Goal: Task Accomplishment & Management: Manage account settings

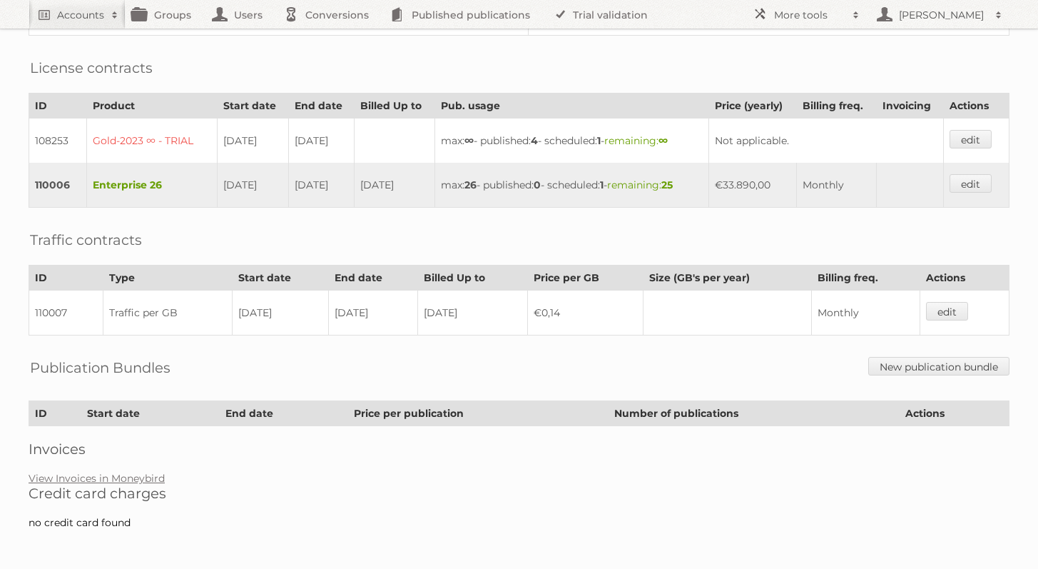
scroll to position [358, 0]
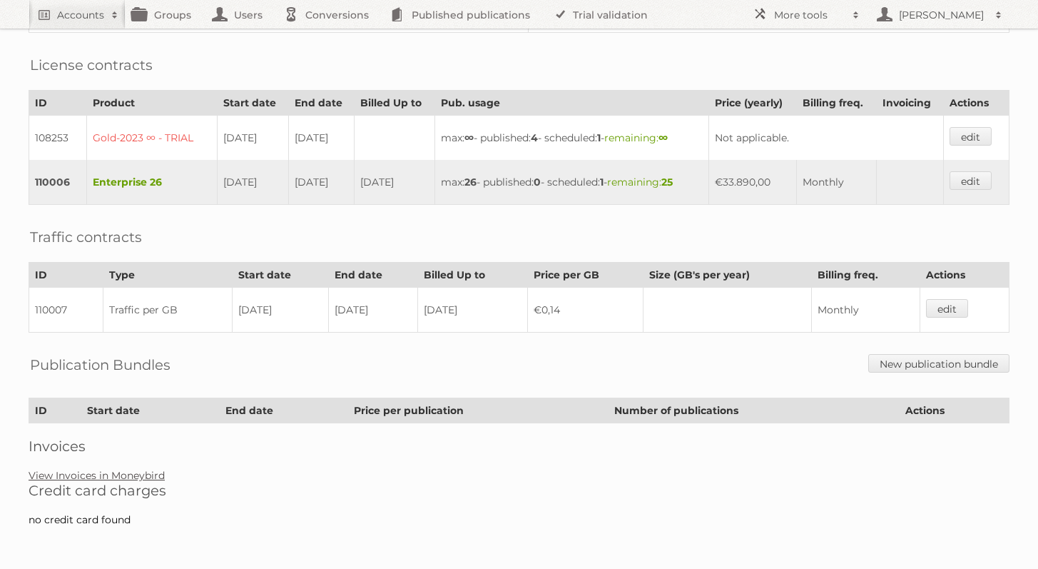
click at [118, 478] on link "View Invoices in Moneybird" at bounding box center [97, 475] width 136 height 13
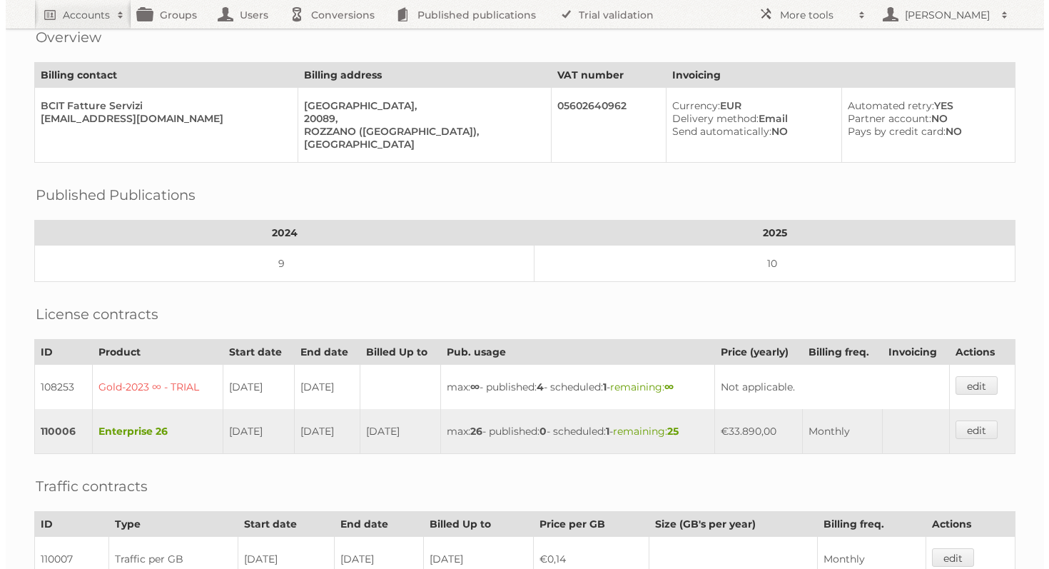
scroll to position [0, 0]
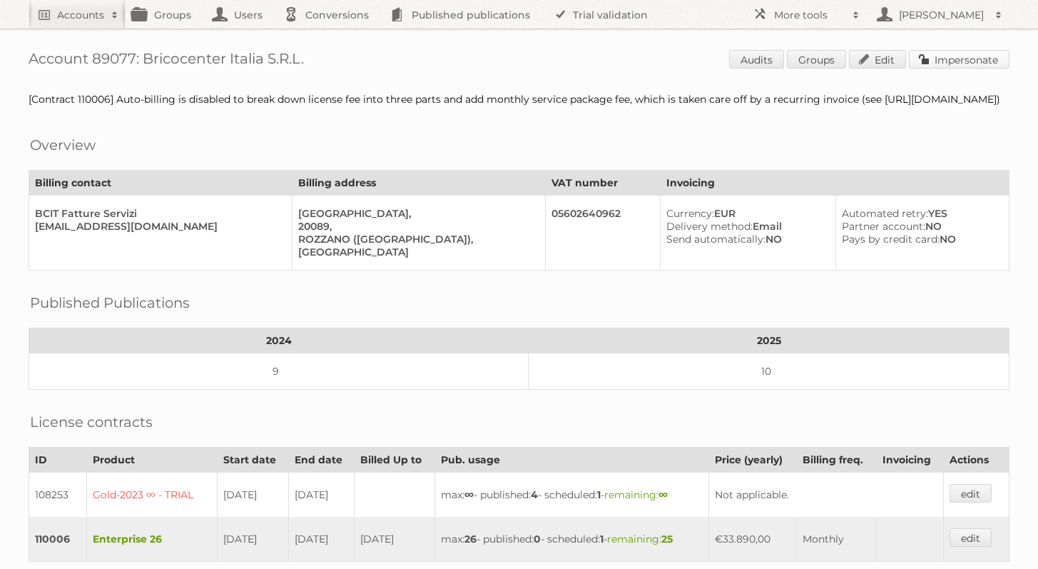
click at [988, 52] on link "Impersonate" at bounding box center [959, 59] width 101 height 19
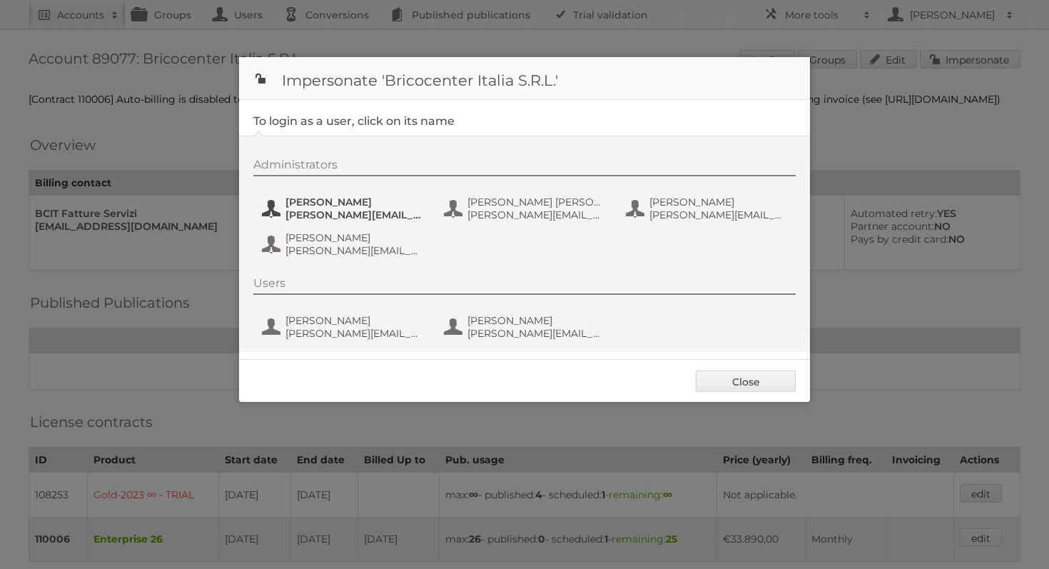
click at [363, 213] on span "alessandro.guzzetti@bricocenter.it" at bounding box center [354, 214] width 138 height 13
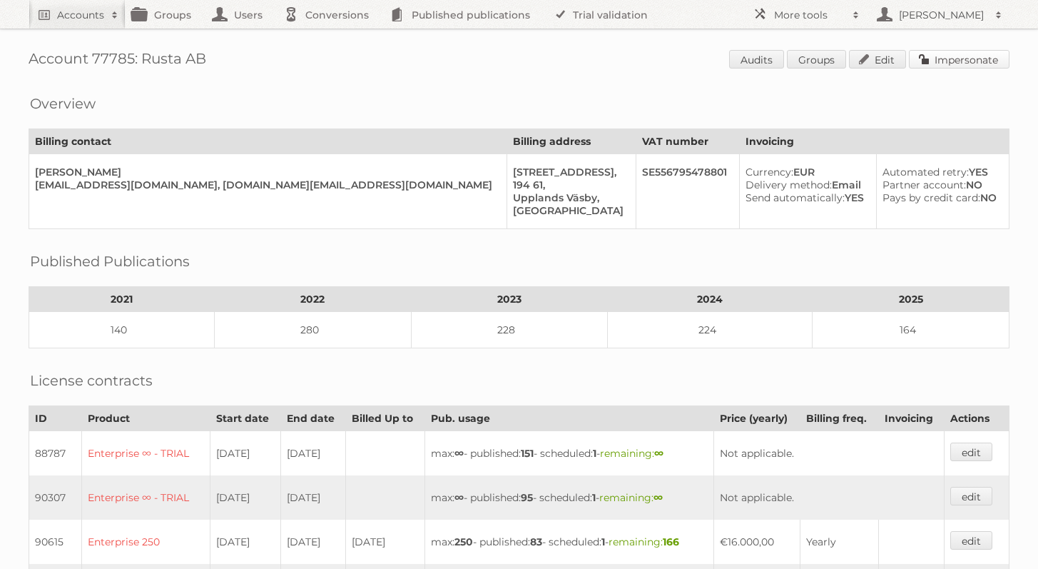
click at [986, 64] on link "Impersonate" at bounding box center [959, 59] width 101 height 19
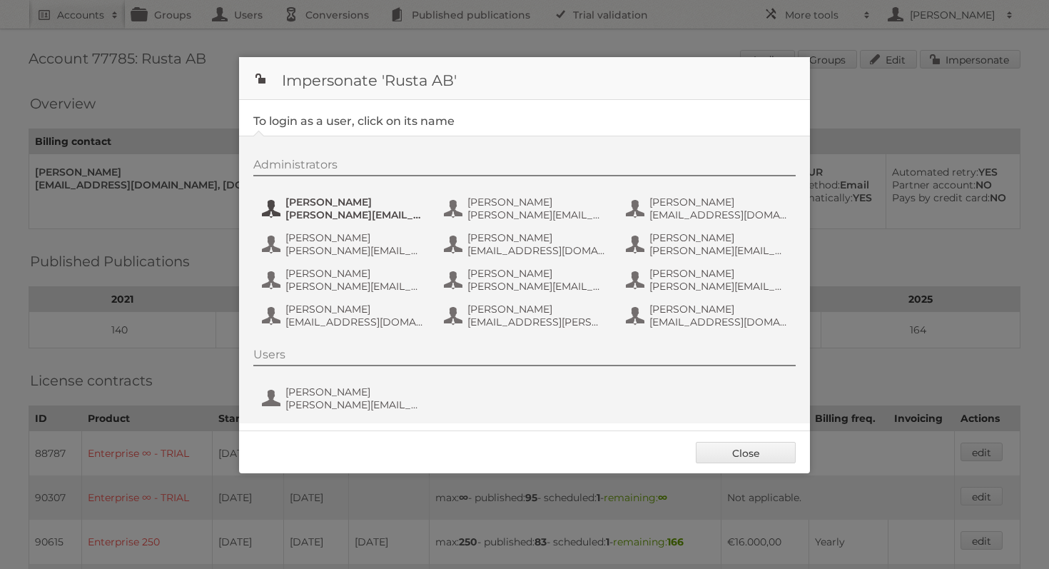
click at [357, 218] on span "Alexander.Stenvall@rusta.com" at bounding box center [354, 214] width 138 height 13
